Goal: Task Accomplishment & Management: Complete application form

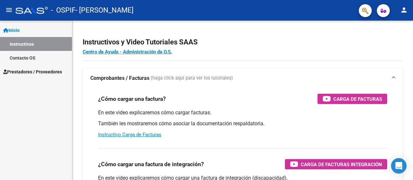
click at [12, 30] on span "Inicio" at bounding box center [11, 30] width 16 height 7
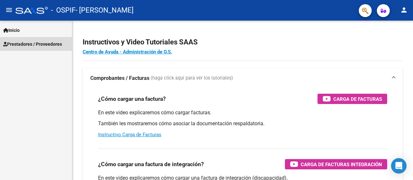
click at [17, 42] on span "Prestadores / Proveedores" at bounding box center [32, 44] width 59 height 7
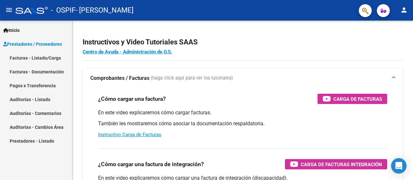
click at [23, 57] on link "Facturas - Listado/Carga" at bounding box center [36, 58] width 72 height 14
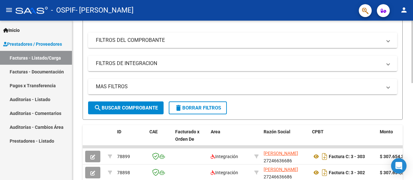
scroll to position [36, 0]
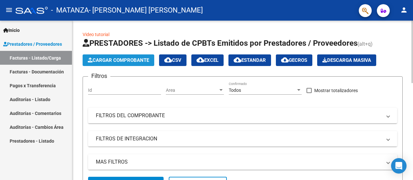
click at [139, 60] on span "Cargar Comprobante" at bounding box center [118, 60] width 61 height 6
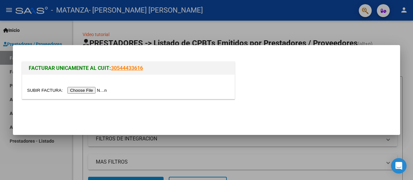
click at [90, 91] on input "file" at bounding box center [68, 90] width 82 height 7
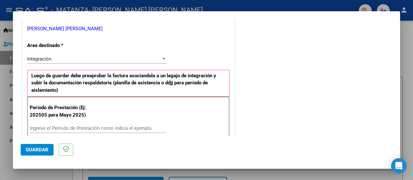
scroll to position [172, 0]
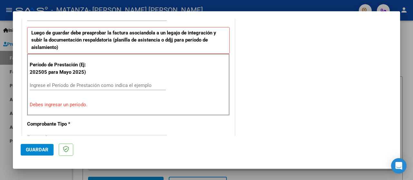
click at [64, 85] on input "Ingrese el Período de Prestación como indica el ejemplo" at bounding box center [98, 86] width 136 height 6
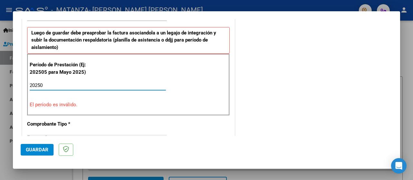
type input "202508"
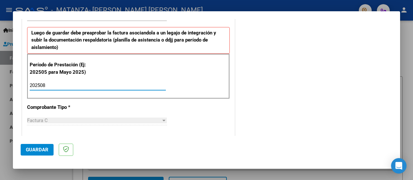
click at [32, 153] on span "Guardar" at bounding box center [37, 150] width 23 height 6
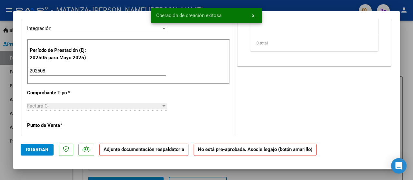
scroll to position [0, 0]
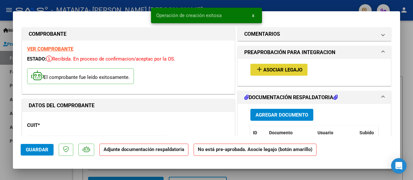
click at [279, 68] on span "Asociar Legajo" at bounding box center [282, 70] width 39 height 6
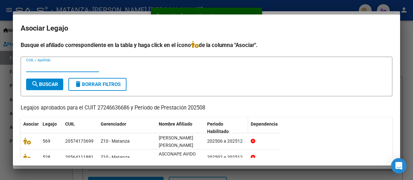
scroll to position [46, 0]
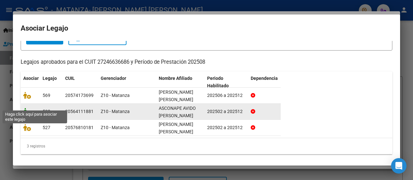
click at [28, 108] on icon at bounding box center [27, 111] width 8 height 7
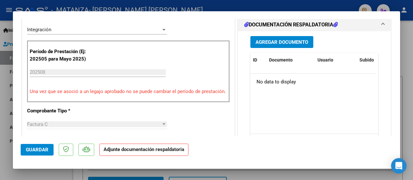
scroll to position [172, 0]
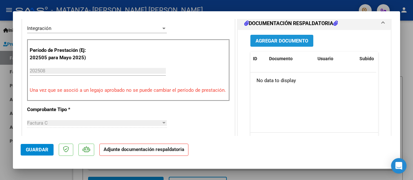
click at [264, 41] on span "Agregar Documento" at bounding box center [282, 41] width 53 height 6
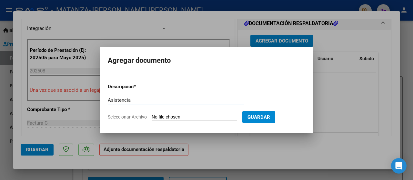
type input "Asistencia"
click at [117, 117] on span "Seleccionar Archivo" at bounding box center [127, 117] width 39 height 5
click at [152, 117] on input "Seleccionar Archivo" at bounding box center [195, 118] width 86 height 6
type input "C:\fakepath\Asconape 202508.pdf"
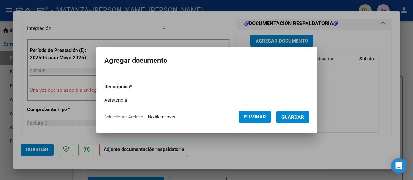
click at [303, 116] on span "Guardar" at bounding box center [292, 118] width 23 height 6
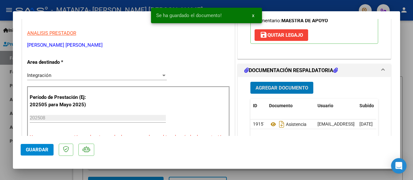
scroll to position [86, 0]
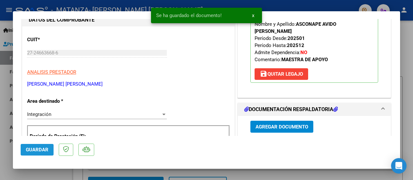
click at [35, 151] on span "Guardar" at bounding box center [37, 150] width 23 height 6
click at [2, 159] on div at bounding box center [206, 90] width 413 height 180
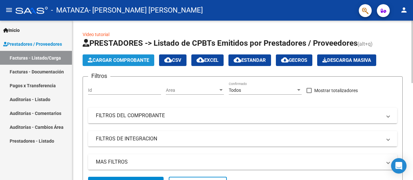
click at [105, 61] on span "Cargar Comprobante" at bounding box center [118, 60] width 61 height 6
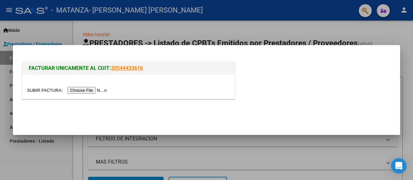
click at [90, 91] on input "file" at bounding box center [68, 90] width 82 height 7
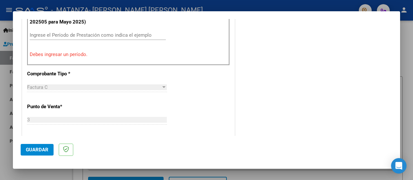
scroll to position [179, 0]
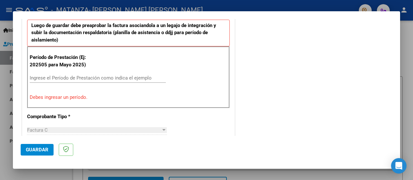
click at [47, 76] on input "Ingrese el Período de Prestación como indica el ejemplo" at bounding box center [98, 78] width 136 height 6
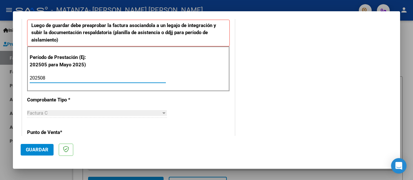
type input "202508"
click at [41, 147] on span "Guardar" at bounding box center [37, 150] width 23 height 6
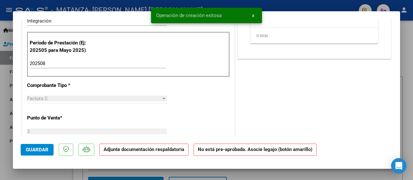
scroll to position [0, 0]
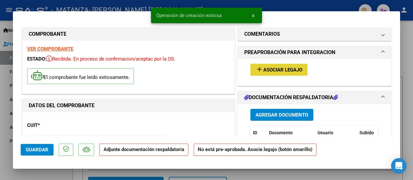
click at [290, 68] on span "Asociar Legajo" at bounding box center [282, 70] width 39 height 6
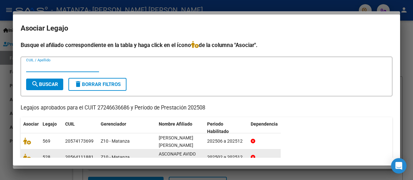
scroll to position [46, 0]
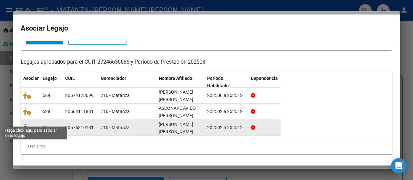
click at [27, 124] on icon at bounding box center [27, 127] width 8 height 7
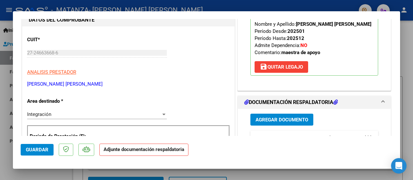
scroll to position [172, 0]
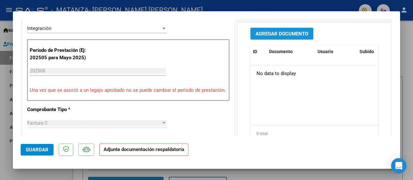
click at [283, 34] on span "Agregar Documento" at bounding box center [282, 34] width 53 height 6
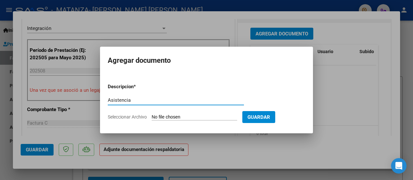
type input "Asistencia"
click at [126, 116] on span "Seleccionar Archivo" at bounding box center [127, 117] width 39 height 5
click at [152, 116] on input "Seleccionar Archivo" at bounding box center [195, 118] width 86 height 6
type input "C:\fakepath\Ramírez Gallo 202508.pdf"
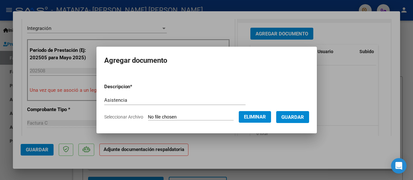
click at [301, 119] on span "Guardar" at bounding box center [292, 118] width 23 height 6
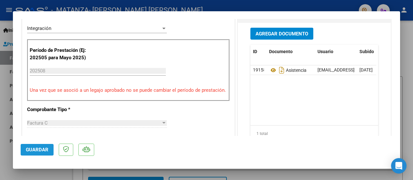
click at [33, 147] on span "Guardar" at bounding box center [37, 150] width 23 height 6
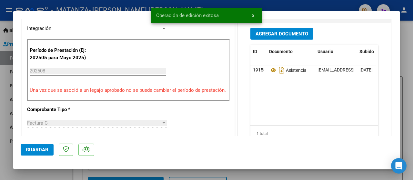
click at [5, 137] on div at bounding box center [206, 90] width 413 height 180
type input "$ 0,00"
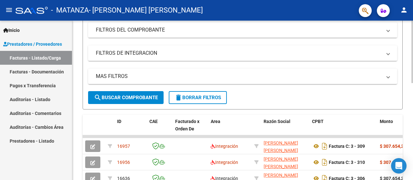
scroll to position [129, 0]
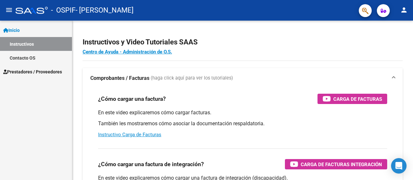
click at [47, 73] on span "Prestadores / Proveedores" at bounding box center [32, 71] width 59 height 7
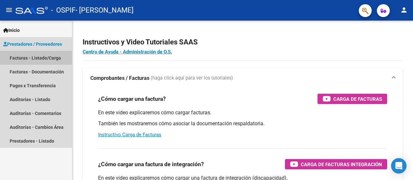
click at [31, 58] on link "Facturas - Listado/Carga" at bounding box center [36, 58] width 72 height 14
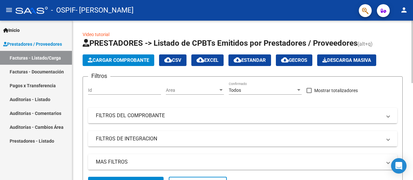
click at [101, 63] on button "Cargar Comprobante" at bounding box center [119, 61] width 72 height 12
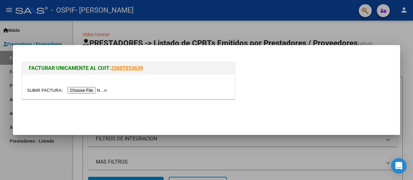
click at [86, 92] on input "file" at bounding box center [68, 90] width 82 height 7
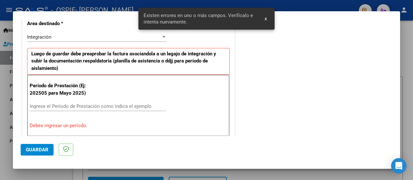
scroll to position [160, 0]
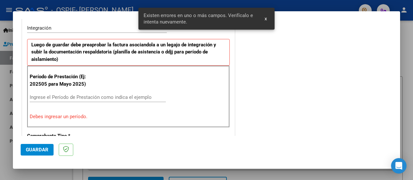
click at [52, 97] on input "Ingrese el Período de Prestación como indica el ejemplo" at bounding box center [98, 98] width 136 height 6
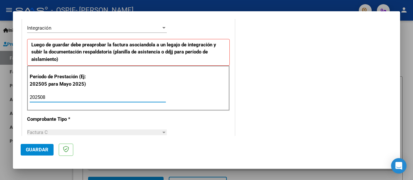
type input "202508"
click at [28, 149] on span "Guardar" at bounding box center [37, 150] width 23 height 6
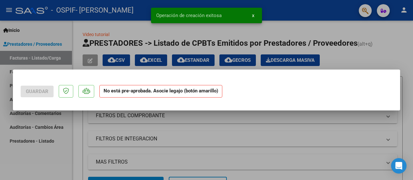
scroll to position [0, 0]
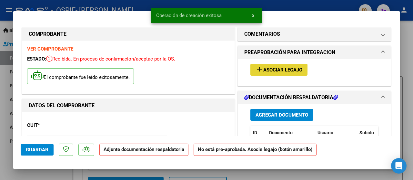
click at [265, 69] on span "Asociar Legajo" at bounding box center [282, 70] width 39 height 6
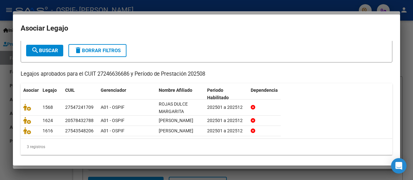
scroll to position [43, 0]
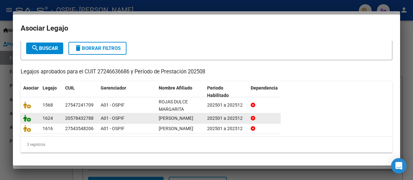
click at [27, 115] on icon at bounding box center [27, 118] width 8 height 7
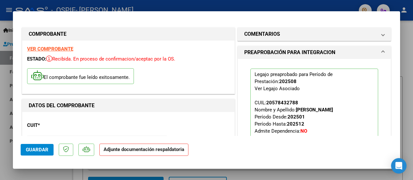
scroll to position [86, 0]
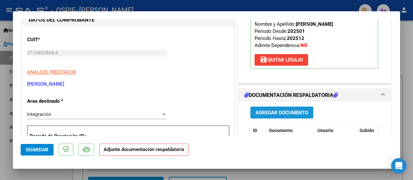
click at [277, 108] on button "Agregar Documento" at bounding box center [281, 113] width 63 height 12
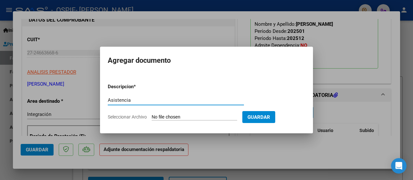
type input "Asistencia"
click at [270, 118] on span "Guardar" at bounding box center [258, 118] width 23 height 6
click at [134, 117] on span "Seleccionar Archivo" at bounding box center [127, 117] width 39 height 5
click at [152, 117] on input "Seleccionar Archivo" at bounding box center [195, 118] width 86 height 6
type input "C:\fakepath\Machado 2025.pdf"
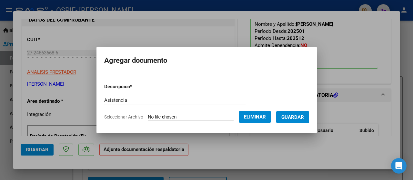
click at [294, 120] on button "Guardar" at bounding box center [292, 117] width 33 height 12
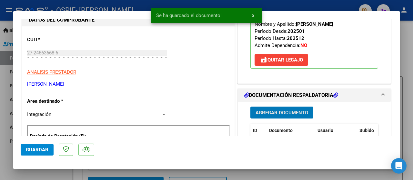
scroll to position [172, 0]
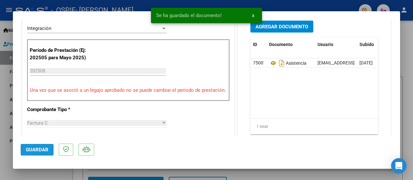
click at [28, 150] on span "Guardar" at bounding box center [37, 150] width 23 height 6
click at [0, 122] on div at bounding box center [206, 90] width 413 height 180
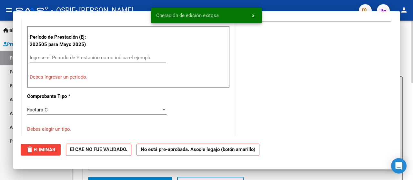
scroll to position [0, 0]
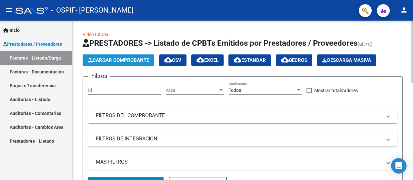
click at [133, 60] on span "Cargar Comprobante" at bounding box center [118, 60] width 61 height 6
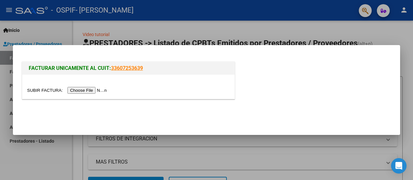
click at [72, 92] on input "file" at bounding box center [68, 90] width 82 height 7
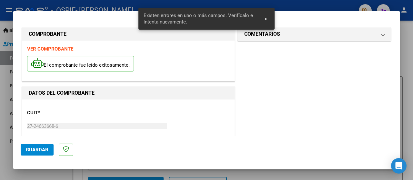
scroll to position [160, 0]
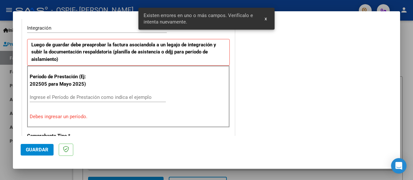
click at [38, 97] on input "Ingrese el Período de Prestación como indica el ejemplo" at bounding box center [98, 98] width 136 height 6
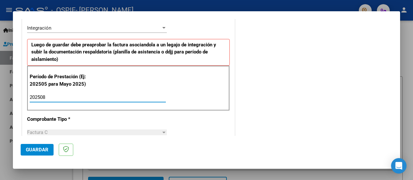
type input "202508"
click at [40, 149] on span "Guardar" at bounding box center [37, 150] width 23 height 6
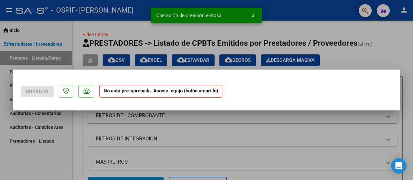
scroll to position [0, 0]
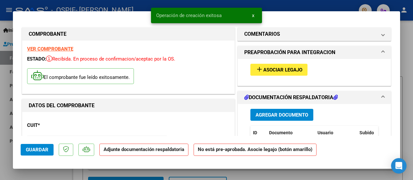
click at [265, 67] on span "Asociar Legajo" at bounding box center [282, 70] width 39 height 6
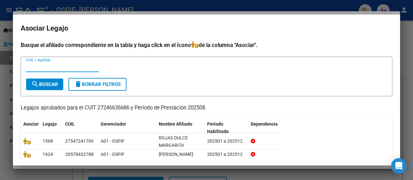
scroll to position [43, 0]
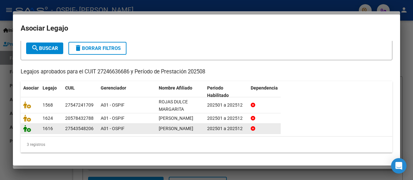
click at [27, 130] on icon at bounding box center [27, 128] width 8 height 7
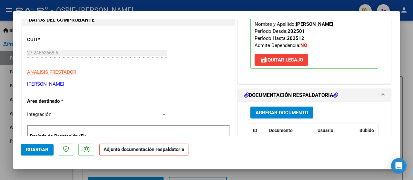
scroll to position [129, 0]
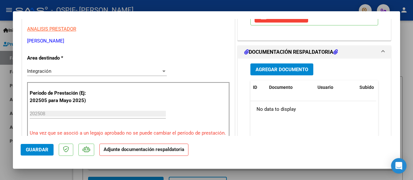
click at [263, 68] on span "Agregar Documento" at bounding box center [282, 70] width 53 height 6
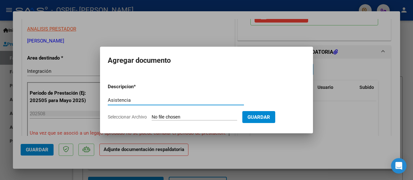
type input "Asistencia"
click at [127, 119] on span "Seleccionar Archivo" at bounding box center [127, 117] width 39 height 5
click at [152, 119] on input "Seleccionar Archivo" at bounding box center [195, 118] width 86 height 6
type input "C:\fakepath\[PERSON_NAME] 202508.pdf"
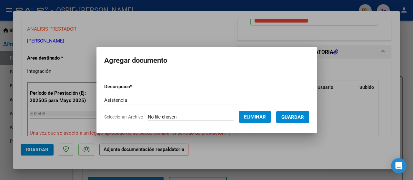
click at [290, 121] on button "Guardar" at bounding box center [292, 117] width 33 height 12
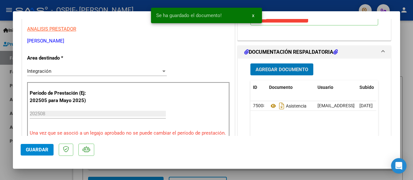
click at [35, 149] on span "Guardar" at bounding box center [37, 150] width 23 height 6
click at [7, 147] on div at bounding box center [206, 90] width 413 height 180
type input "$ 0,00"
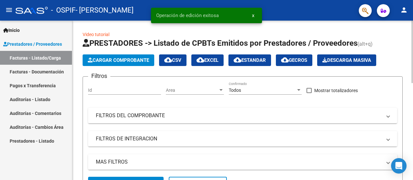
click at [116, 63] on span "Cargar Comprobante" at bounding box center [118, 60] width 61 height 6
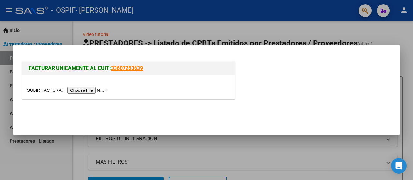
drag, startPoint x: 101, startPoint y: 88, endPoint x: 102, endPoint y: 92, distance: 4.1
click at [102, 91] on input "file" at bounding box center [68, 90] width 82 height 7
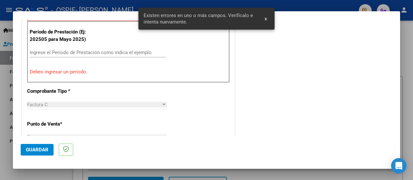
scroll to position [172, 0]
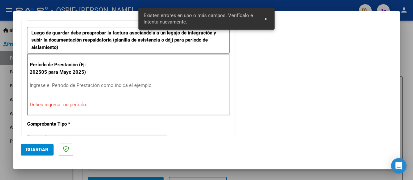
click at [38, 85] on input "Ingrese el Período de Prestación como indica el ejemplo" at bounding box center [98, 86] width 136 height 6
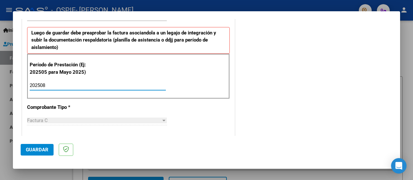
type input "202508"
click at [33, 151] on span "Guardar" at bounding box center [37, 150] width 23 height 6
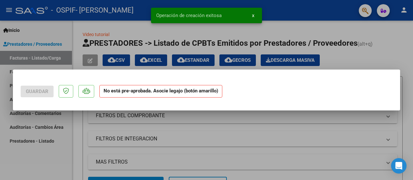
scroll to position [0, 0]
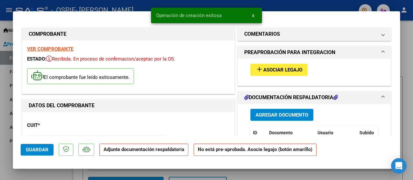
click at [287, 69] on span "Asociar Legajo" at bounding box center [282, 70] width 39 height 6
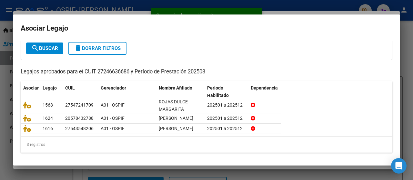
scroll to position [52, 0]
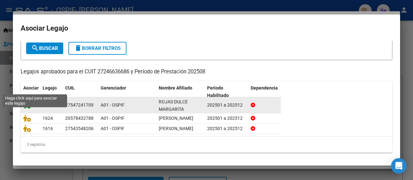
click at [26, 102] on icon at bounding box center [27, 105] width 8 height 7
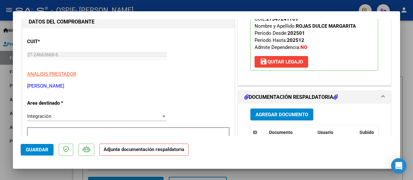
scroll to position [86, 0]
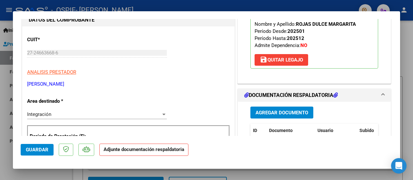
click at [256, 110] on span "Agregar Documento" at bounding box center [282, 113] width 53 height 6
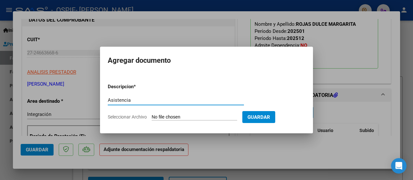
type input "Asistencia"
click at [121, 116] on span "Seleccionar Archivo" at bounding box center [127, 117] width 39 height 5
click at [152, 116] on input "Seleccionar Archivo" at bounding box center [195, 118] width 86 height 6
type input "C:\fakepath\Rojas 202508.pdf"
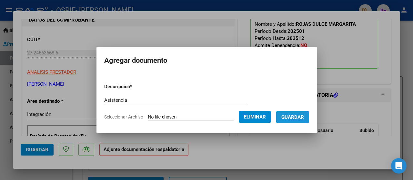
click at [289, 115] on span "Guardar" at bounding box center [292, 118] width 23 height 6
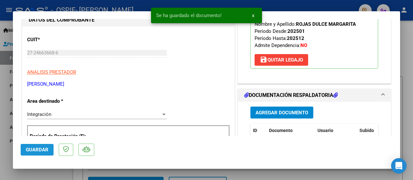
click at [26, 147] on button "Guardar" at bounding box center [37, 150] width 33 height 12
click at [4, 148] on div at bounding box center [206, 90] width 413 height 180
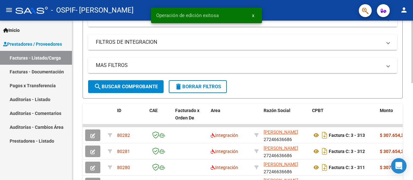
scroll to position [129, 0]
